Goal: Navigation & Orientation: Find specific page/section

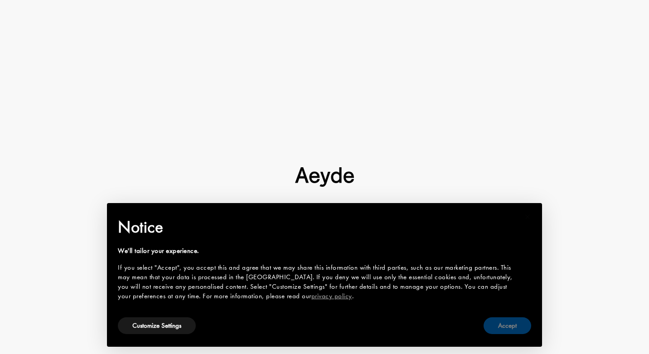
click at [495, 320] on button "Accept" at bounding box center [507, 325] width 48 height 17
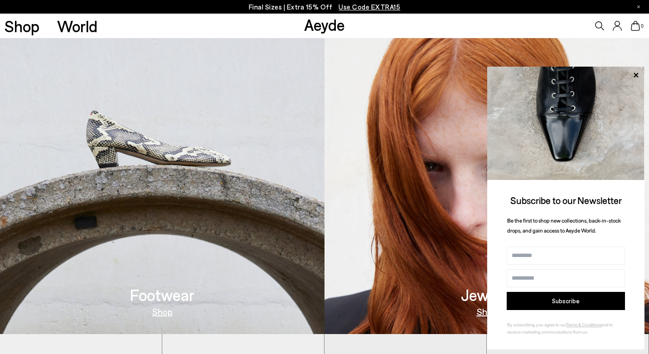
scroll to position [404, 0]
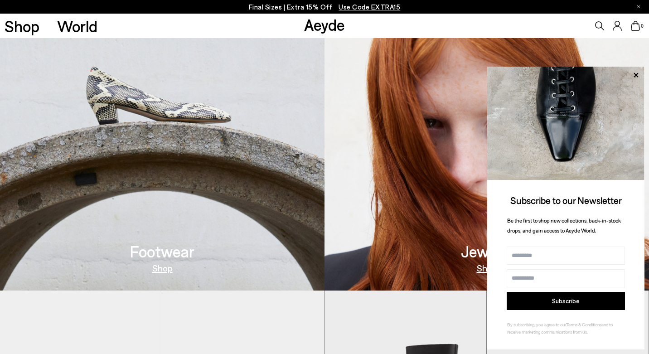
click at [636, 76] on icon at bounding box center [636, 75] width 12 height 12
click at [635, 74] on icon at bounding box center [636, 75] width 12 height 12
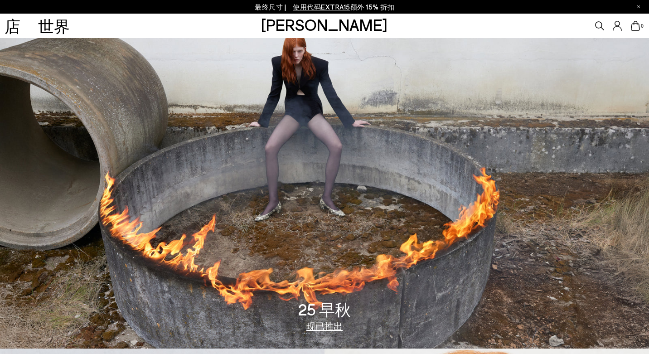
scroll to position [0, 0]
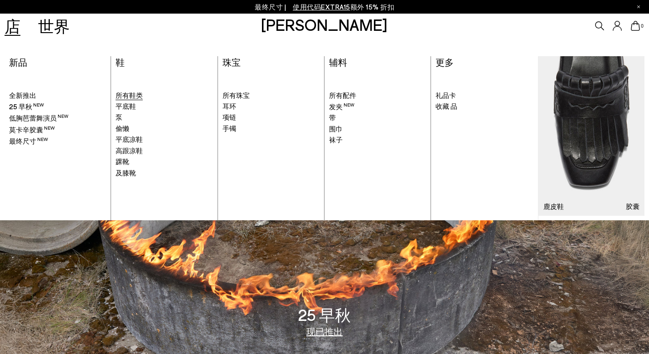
click at [133, 94] on span "所有鞋类" at bounding box center [129, 95] width 27 height 8
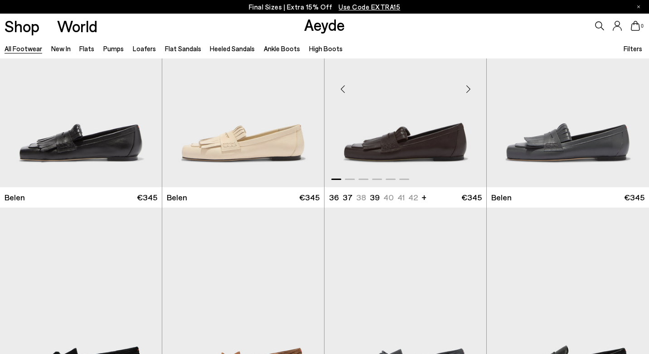
scroll to position [98, 0]
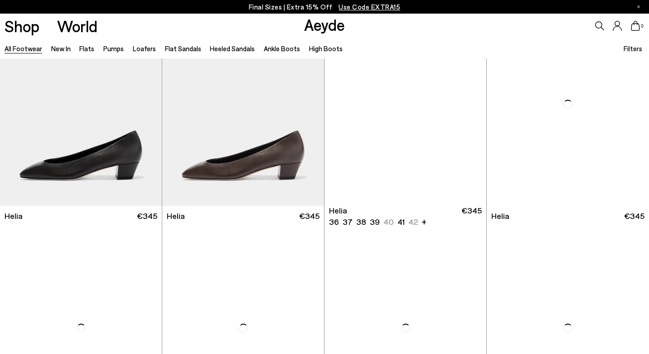
scroll to position [1685, 0]
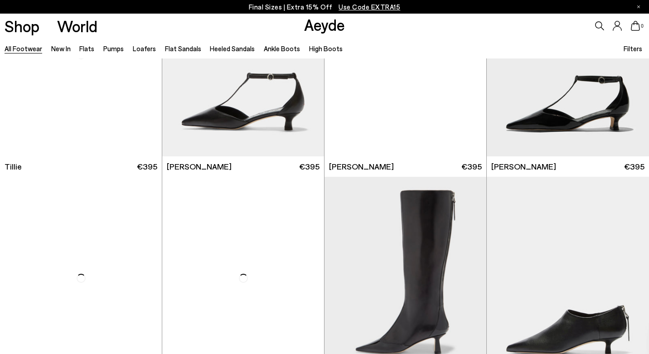
scroll to position [2823, 0]
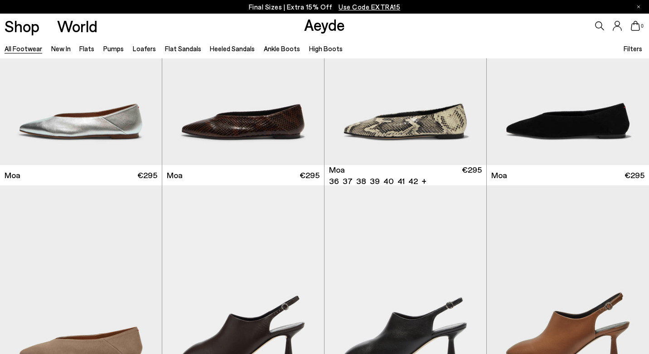
scroll to position [3963, 0]
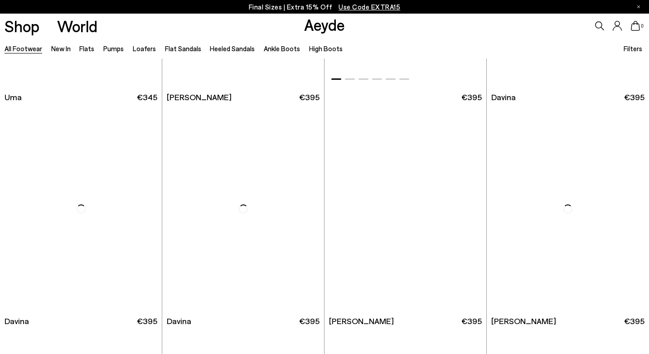
scroll to position [5728, 0]
